Goal: Task Accomplishment & Management: Manage account settings

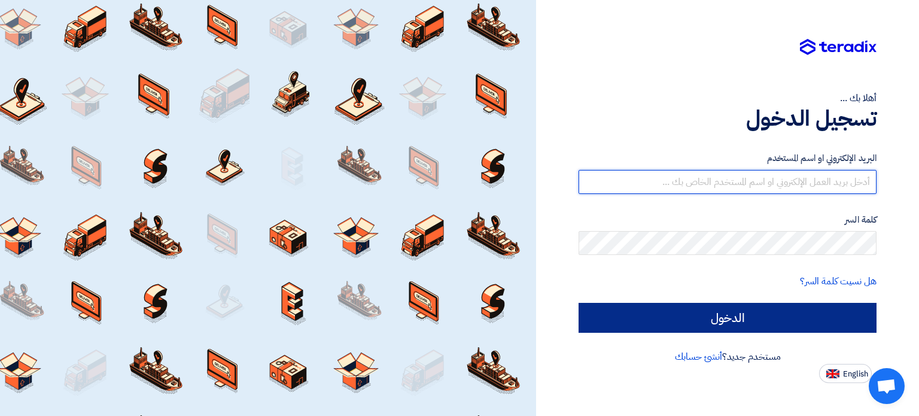
type input "[EMAIL_ADDRESS][DOMAIN_NAME]"
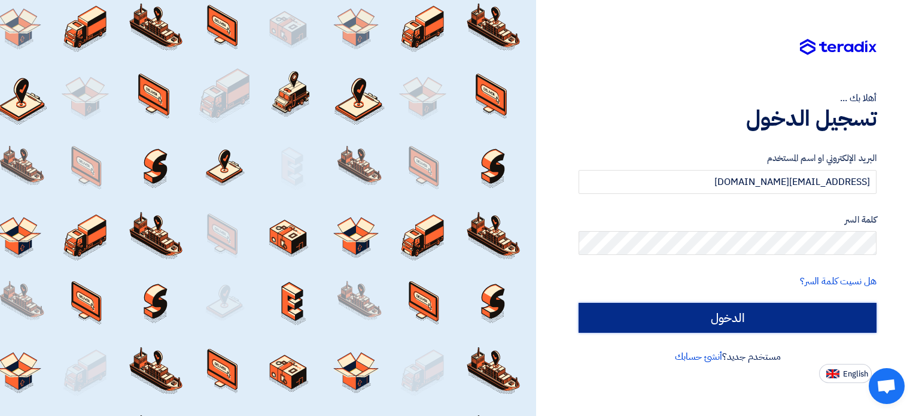
click at [723, 306] on input "الدخول" at bounding box center [728, 318] width 298 height 30
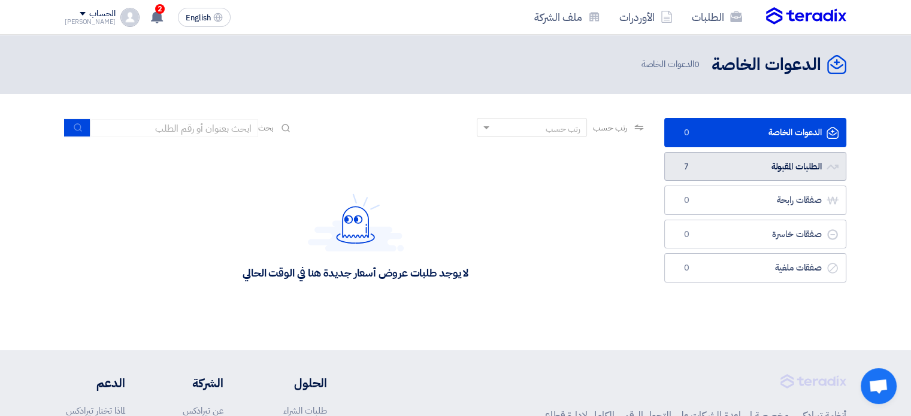
click at [682, 169] on span "7" at bounding box center [686, 167] width 14 height 12
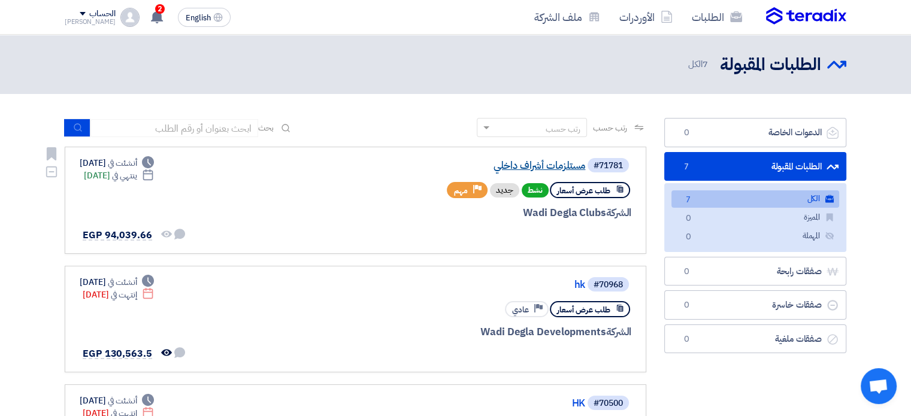
click at [499, 166] on link "مستلزمات أشراف داخلي" at bounding box center [464, 165] width 239 height 11
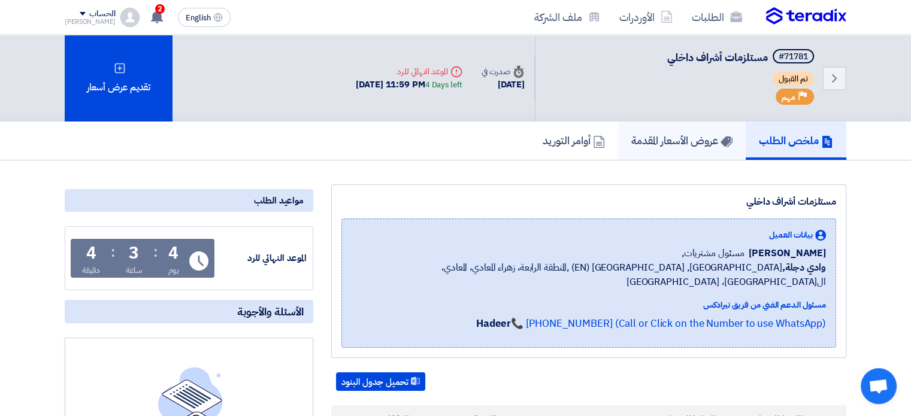
click at [635, 143] on h5 "عروض الأسعار المقدمة" at bounding box center [681, 140] width 101 height 14
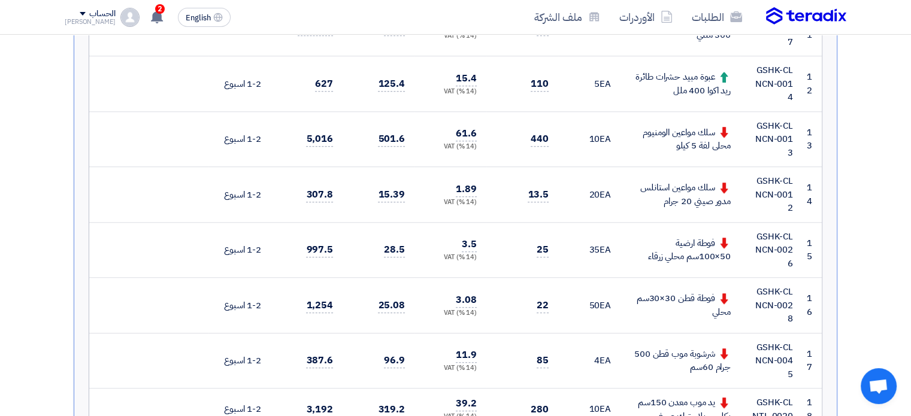
scroll to position [910, 0]
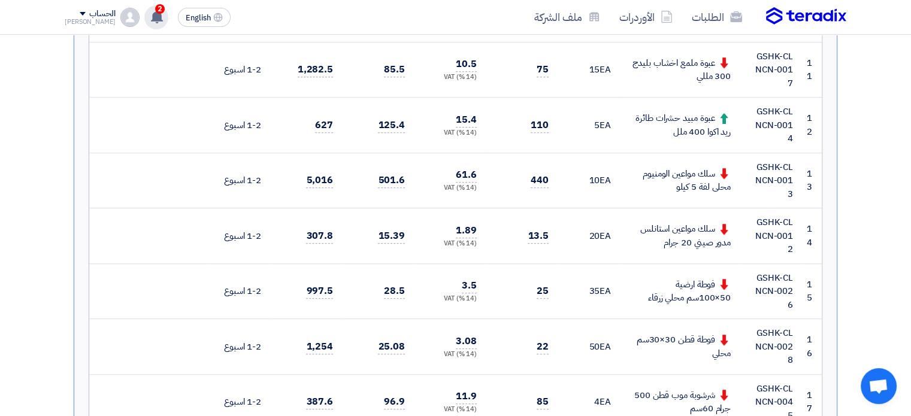
click at [144, 17] on div "2 قام بتعديل علي طلبه مستلزمات أشراف داخلي - شاهد التعديلات 11 hours ago تم نشر…" at bounding box center [156, 17] width 24 height 24
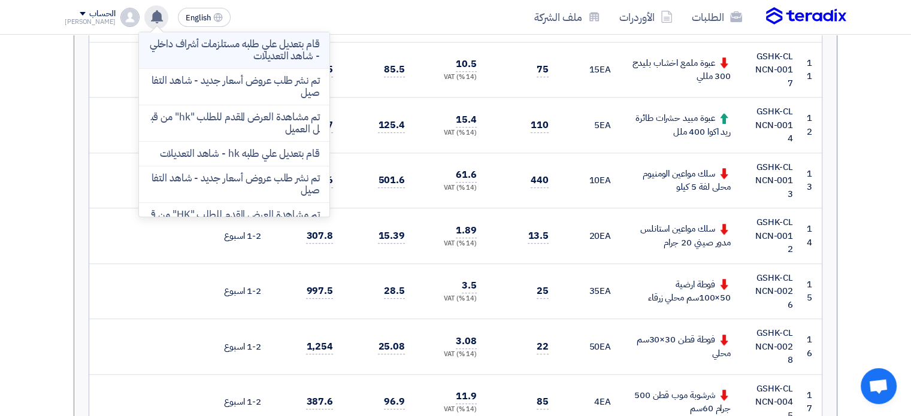
click at [159, 46] on p "قام بتعديل علي طلبه مستلزمات أشراف داخلي - شاهد التعديلات" at bounding box center [233, 50] width 171 height 24
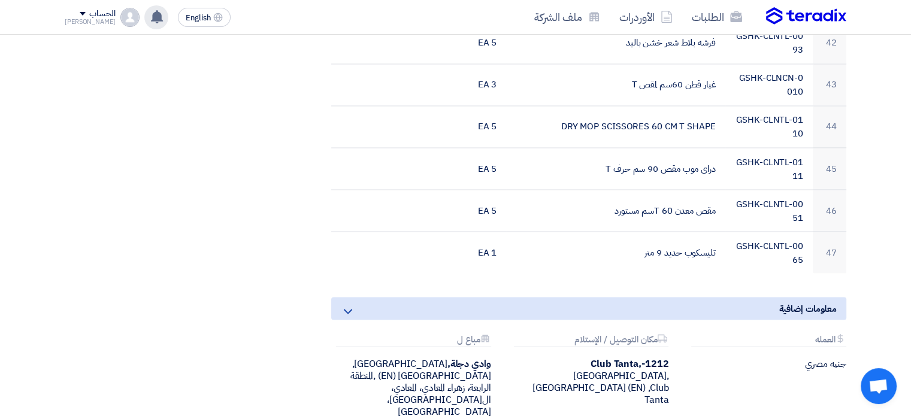
scroll to position [2131, 0]
drag, startPoint x: 908, startPoint y: 330, endPoint x: 904, endPoint y: 269, distance: 61.8
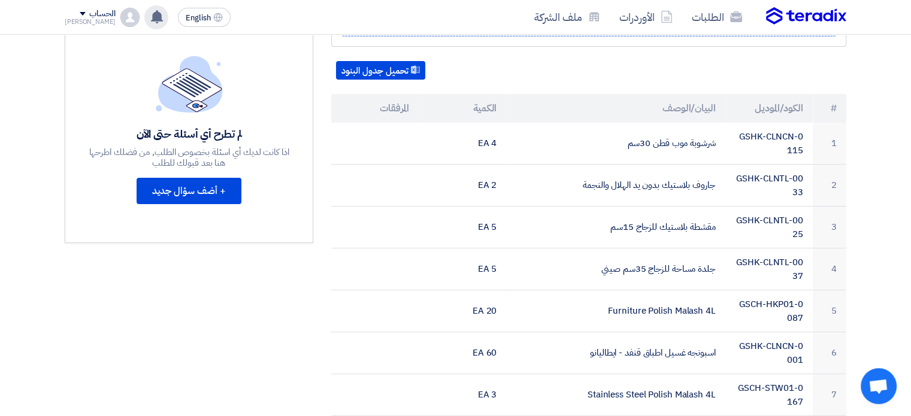
scroll to position [190, 0]
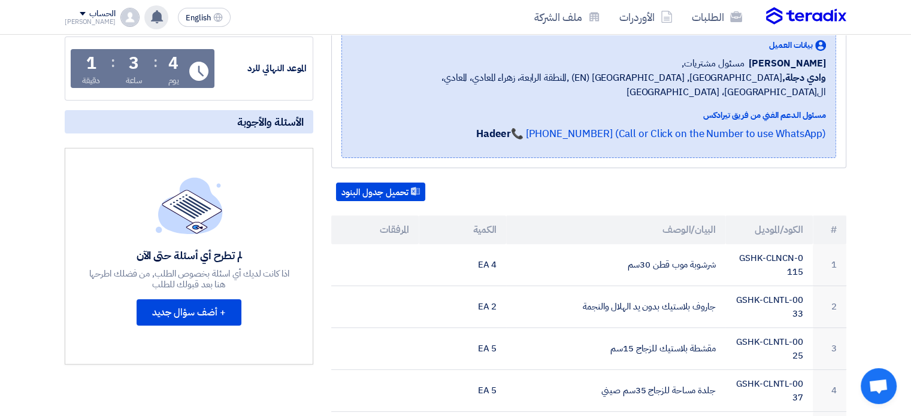
click at [120, 21] on img at bounding box center [129, 17] width 19 height 19
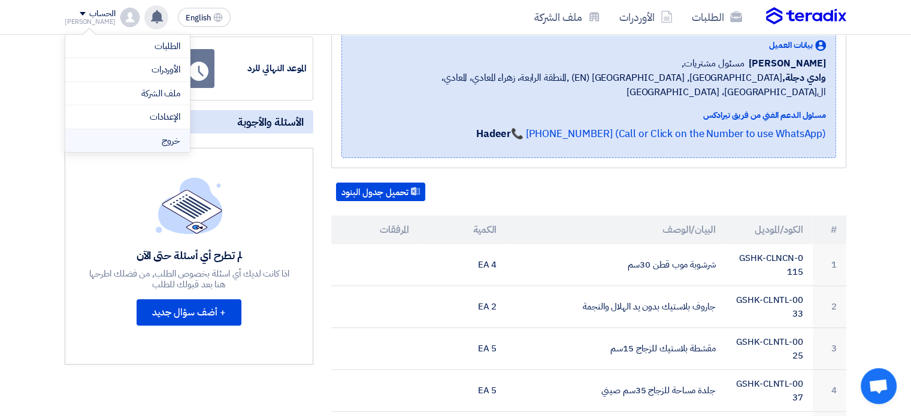
click at [141, 135] on li "خروج" at bounding box center [127, 140] width 125 height 23
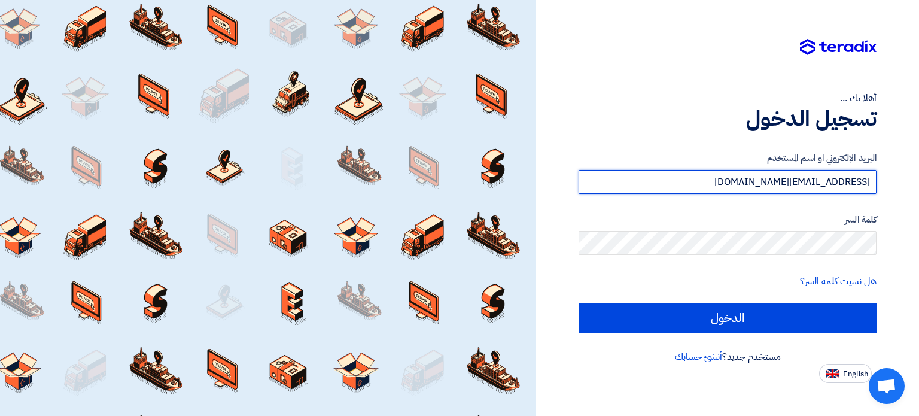
click at [620, 174] on input "[EMAIL_ADDRESS][DOMAIN_NAME]" at bounding box center [728, 182] width 298 height 24
type input "[EMAIL_ADDRESS][DOMAIN_NAME]"
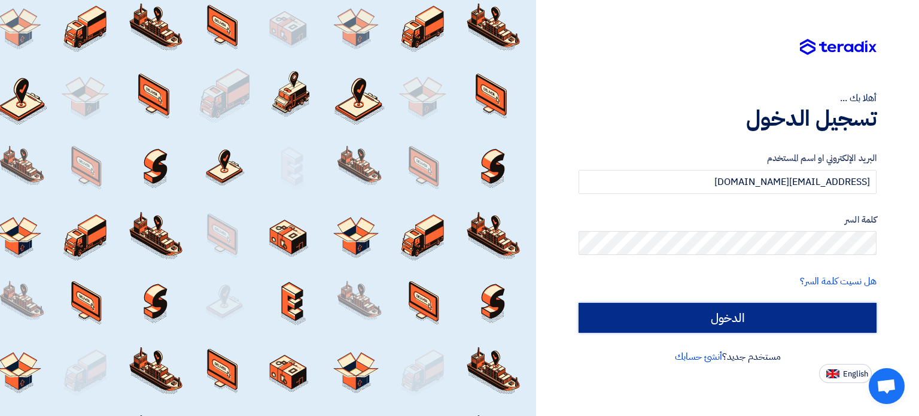
click at [726, 325] on input "الدخول" at bounding box center [728, 318] width 298 height 30
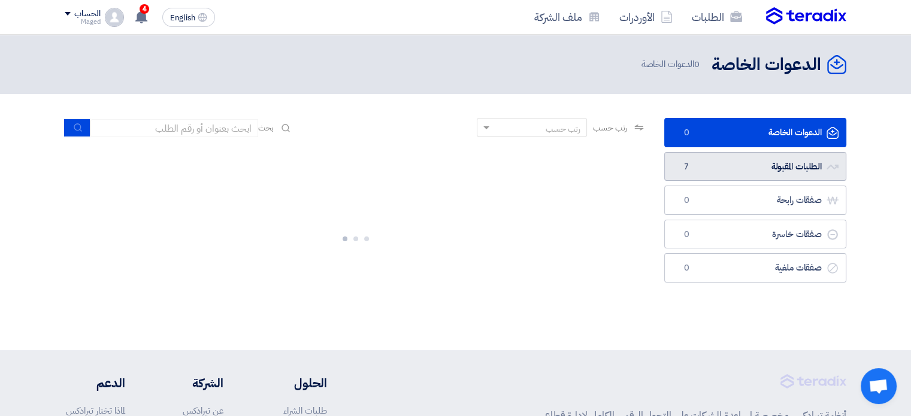
click at [761, 156] on link "الطلبات المقبولة الطلبات المقبولة 7" at bounding box center [755, 166] width 182 height 29
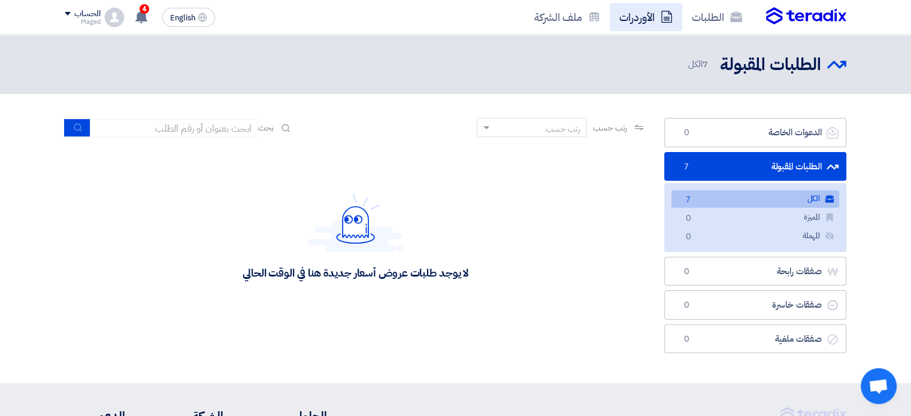
click at [644, 26] on link "الأوردرات" at bounding box center [645, 17] width 72 height 28
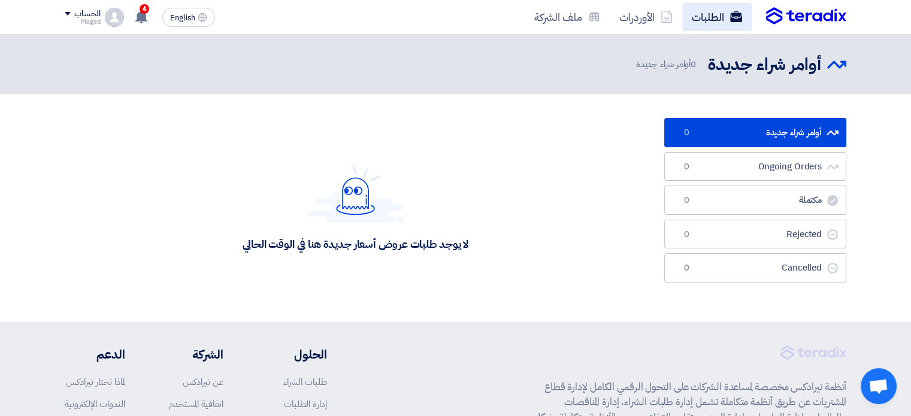
click at [711, 11] on link "الطلبات" at bounding box center [716, 17] width 69 height 28
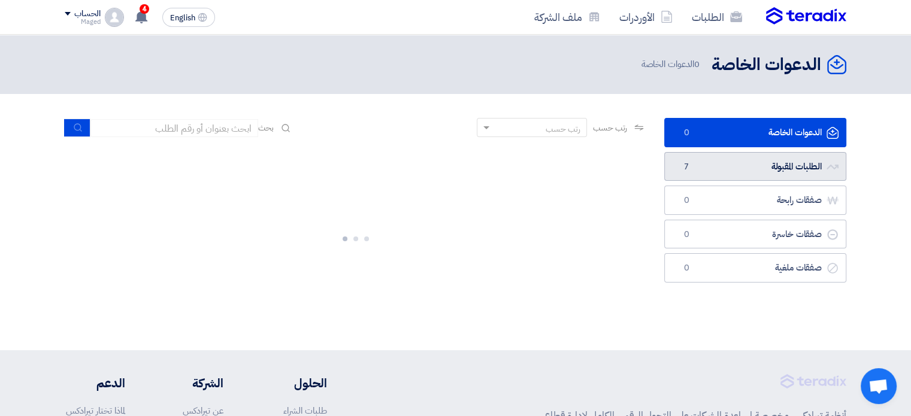
click at [731, 167] on link "الطلبات المقبولة الطلبات المقبولة 7" at bounding box center [755, 166] width 182 height 29
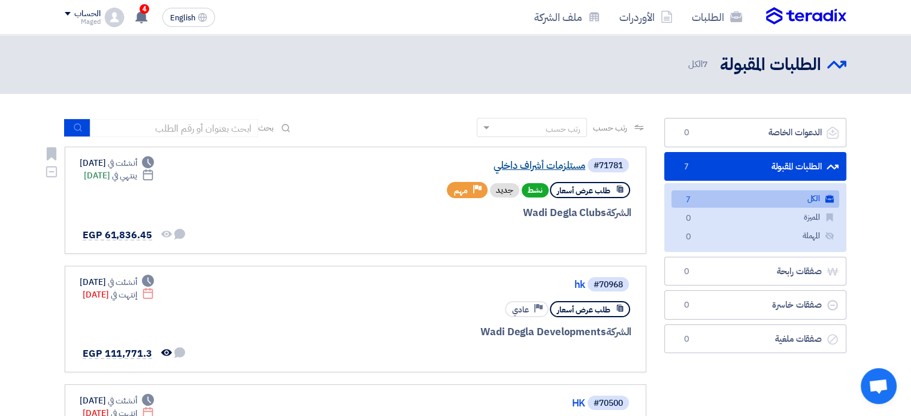
click at [543, 166] on link "مستلزمات أشراف داخلي" at bounding box center [464, 165] width 239 height 11
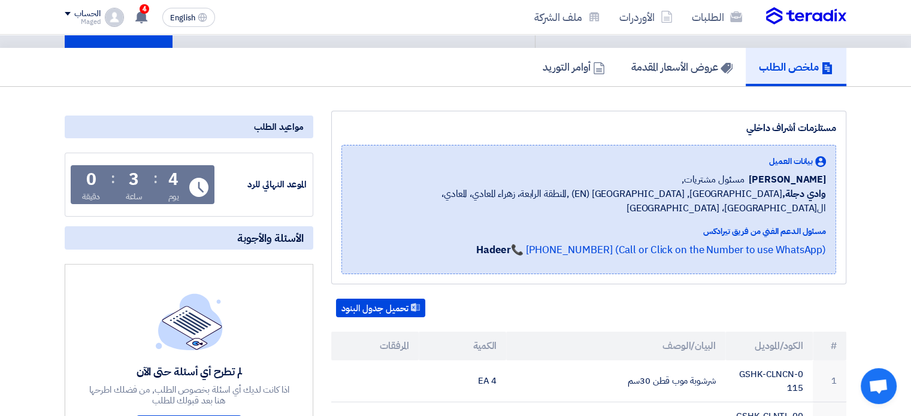
scroll to position [72, 0]
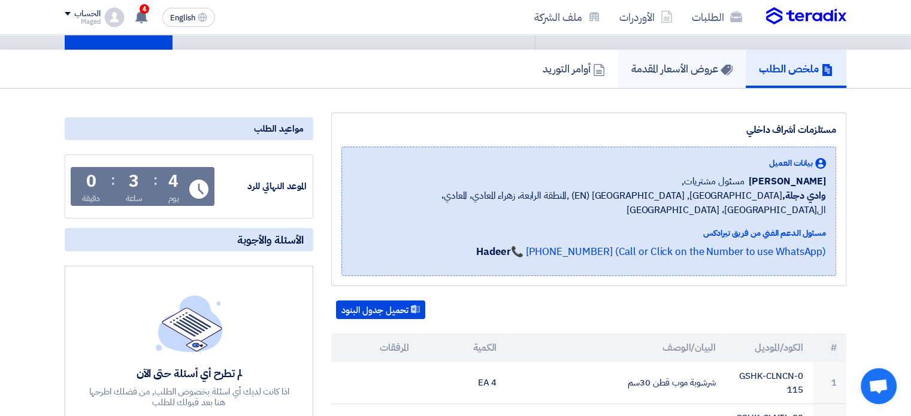
click at [682, 65] on h5 "عروض الأسعار المقدمة" at bounding box center [681, 69] width 101 height 14
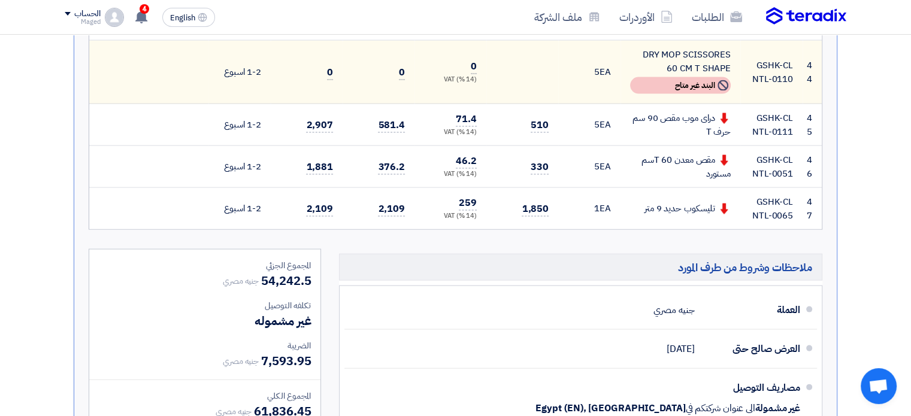
scroll to position [2490, 0]
